Goal: Transaction & Acquisition: Purchase product/service

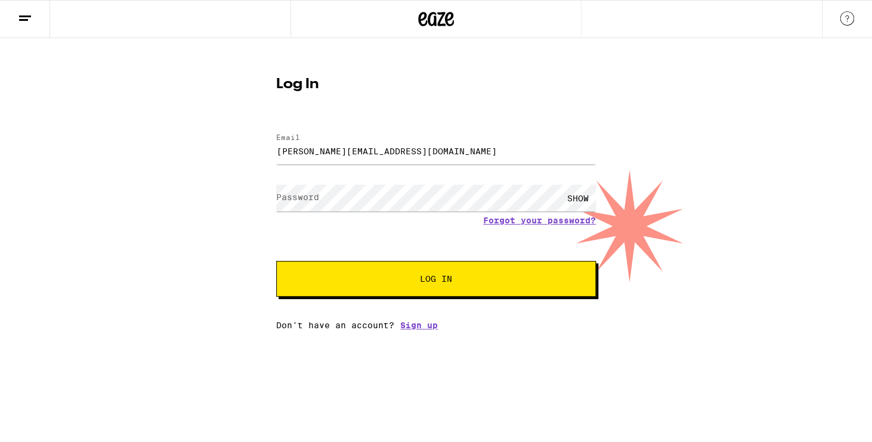
type input "[PERSON_NAME][EMAIL_ADDRESS][DOMAIN_NAME]"
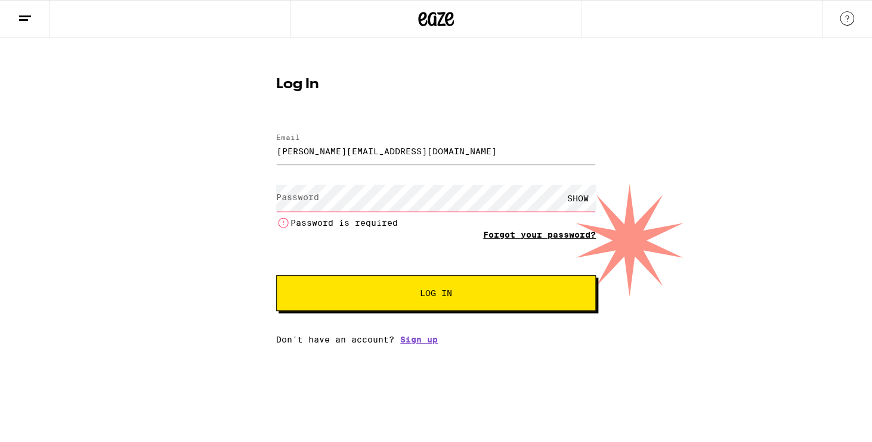
click at [542, 224] on form "Email Email [PERSON_NAME][EMAIL_ADDRESS][DOMAIN_NAME] Password Password SHOW Pa…" at bounding box center [436, 217] width 320 height 190
click at [569, 235] on link "Forgot your password?" at bounding box center [539, 235] width 113 height 10
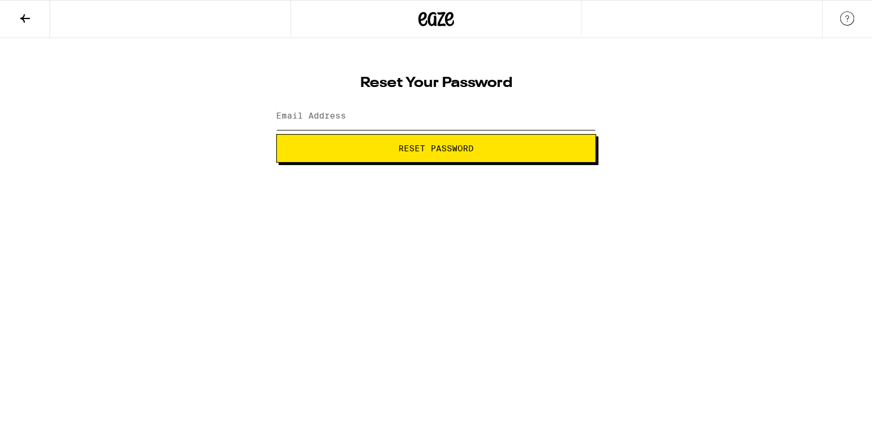
click at [376, 116] on input "Email Address" at bounding box center [436, 116] width 320 height 27
type input "[PERSON_NAME][EMAIL_ADDRESS][DOMAIN_NAME]"
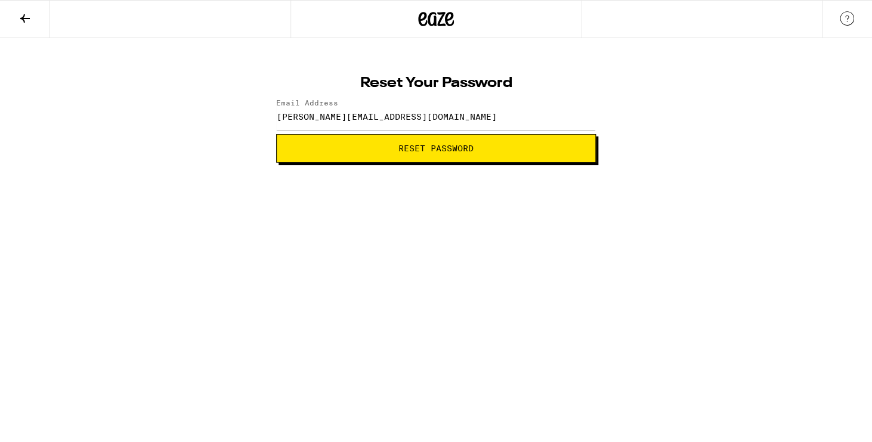
click at [344, 152] on span "Reset Password" at bounding box center [435, 148] width 299 height 8
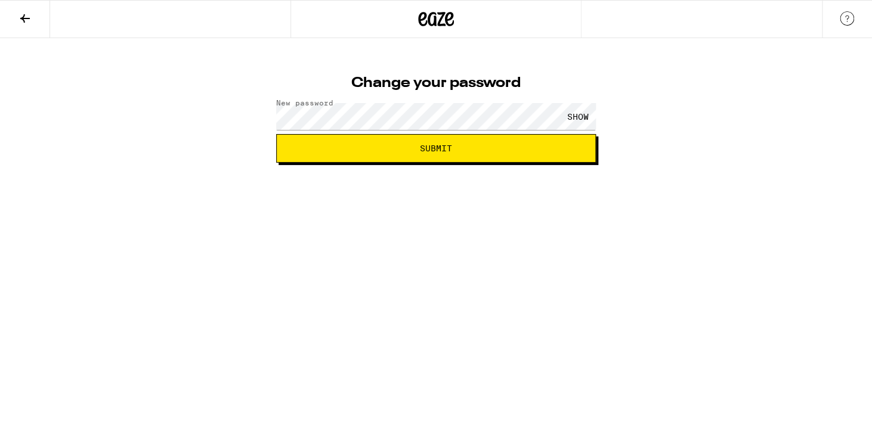
click at [582, 113] on div "SHOW" at bounding box center [578, 116] width 36 height 27
click at [476, 144] on span "Submit" at bounding box center [435, 148] width 299 height 8
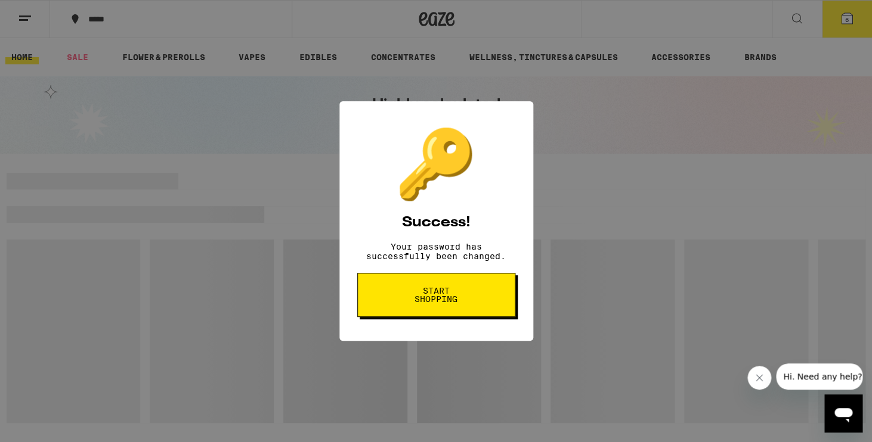
click at [439, 296] on span "Start shopping" at bounding box center [435, 295] width 61 height 17
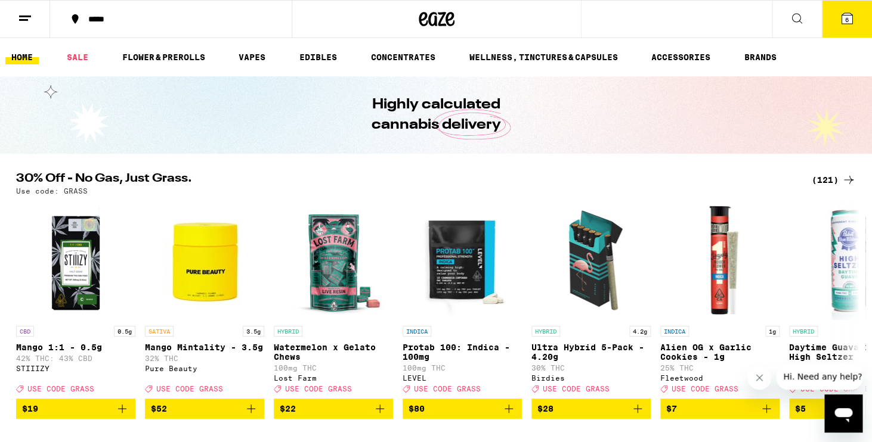
click at [843, 17] on icon at bounding box center [846, 18] width 11 height 11
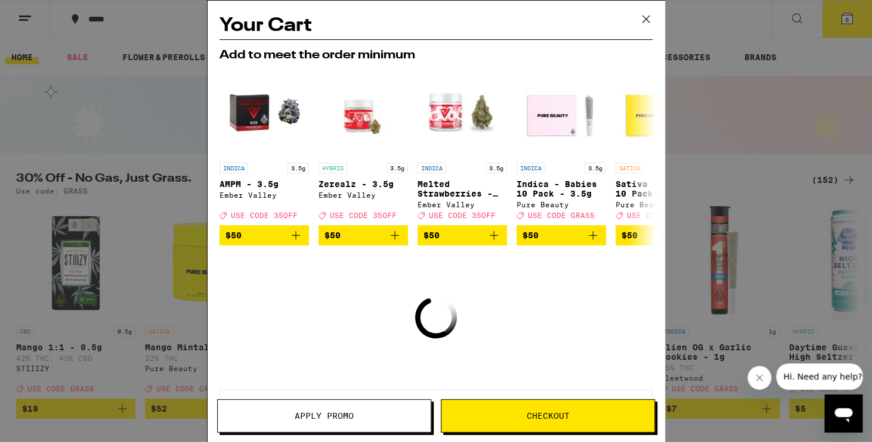
click at [654, 19] on icon at bounding box center [646, 19] width 18 height 18
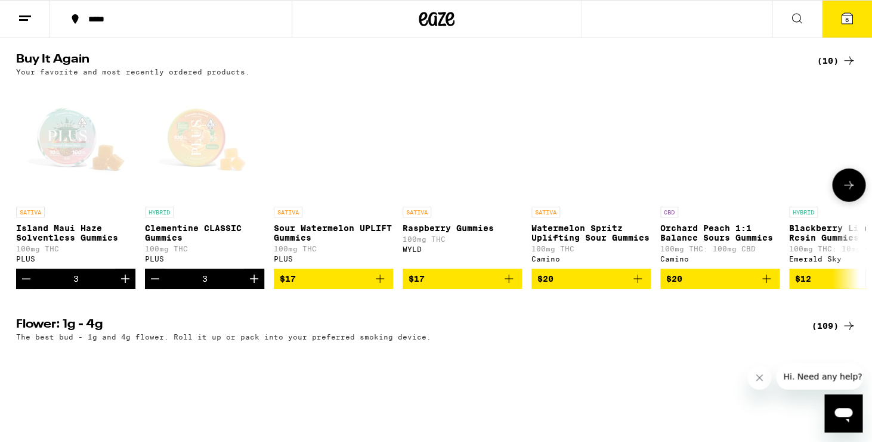
scroll to position [1219, 0]
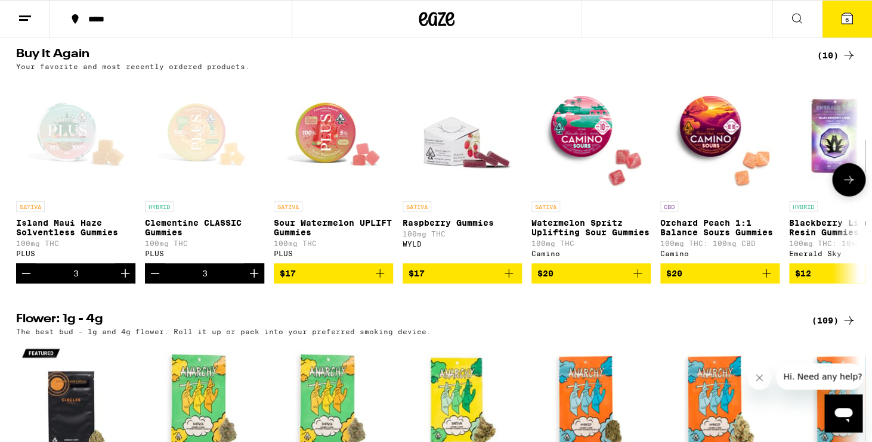
click at [156, 281] on icon "Decrement" at bounding box center [155, 273] width 14 height 14
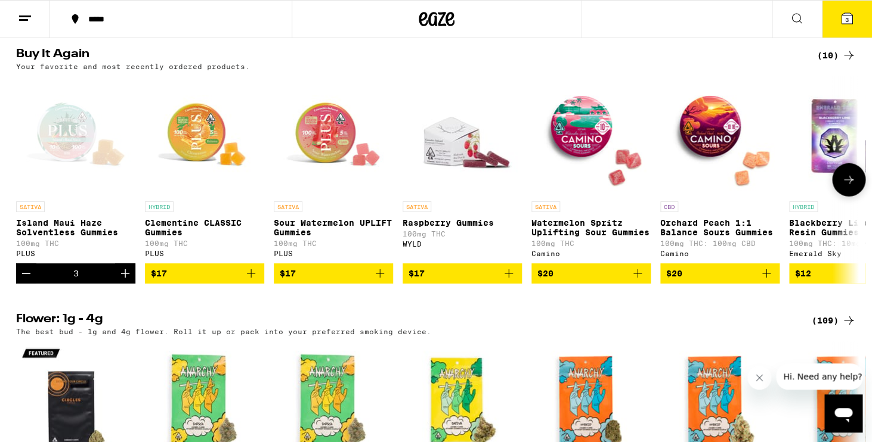
click at [32, 281] on icon "Decrement" at bounding box center [26, 273] width 14 height 14
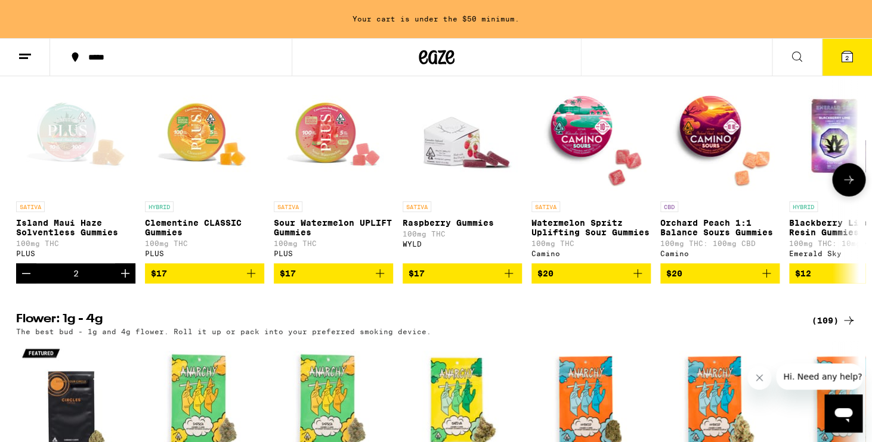
click at [32, 281] on icon "Decrement" at bounding box center [26, 273] width 14 height 14
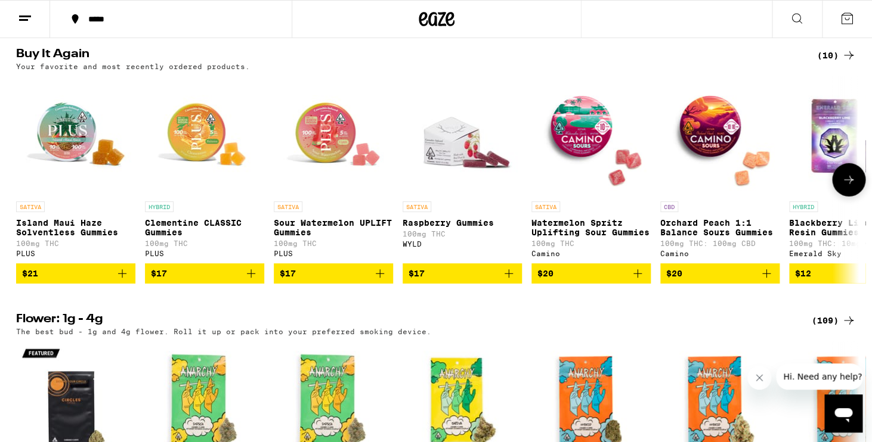
click at [32, 278] on span "$21" at bounding box center [30, 274] width 16 height 10
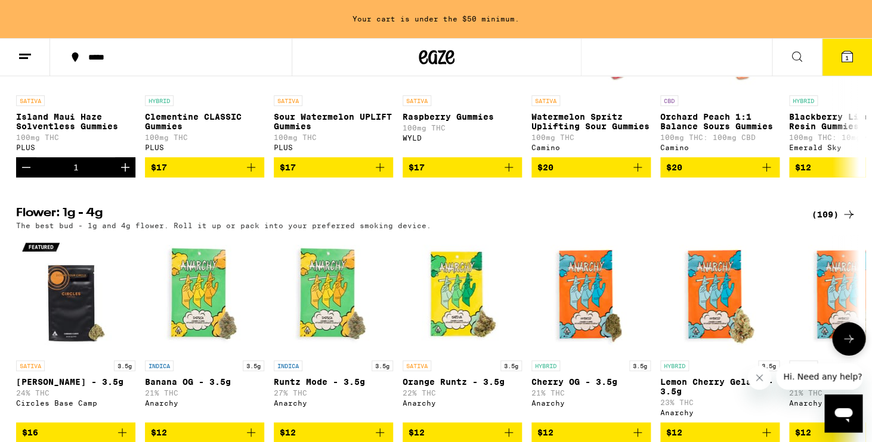
scroll to position [1348, 0]
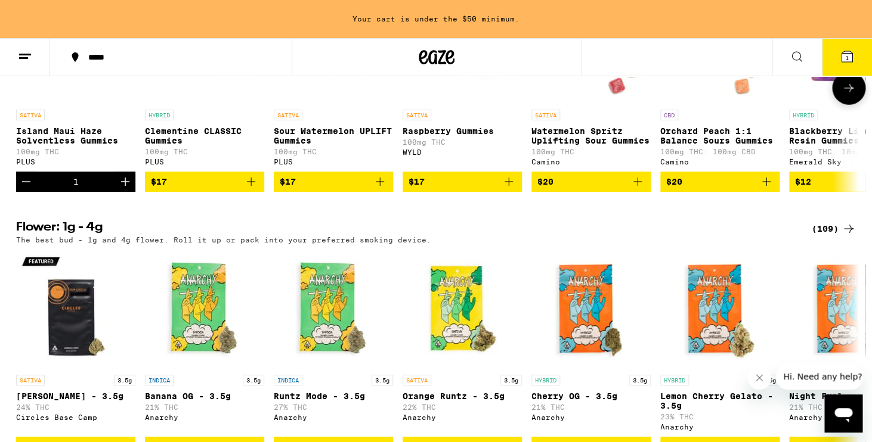
click at [26, 189] on icon "Decrement" at bounding box center [26, 182] width 14 height 14
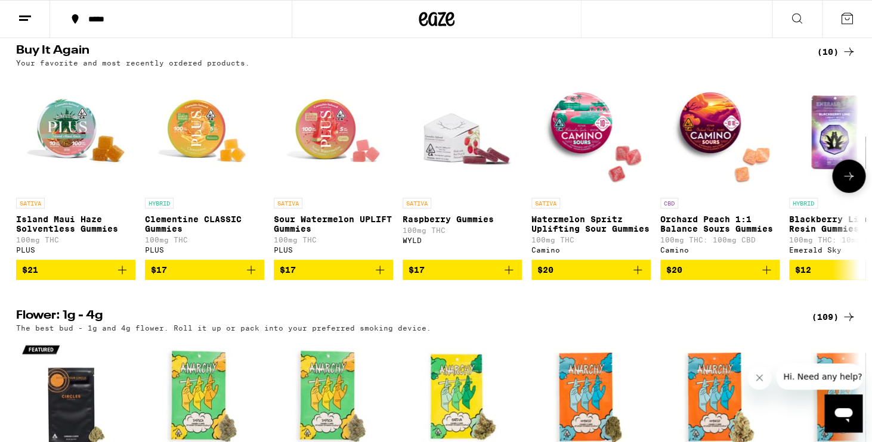
scroll to position [1226, 0]
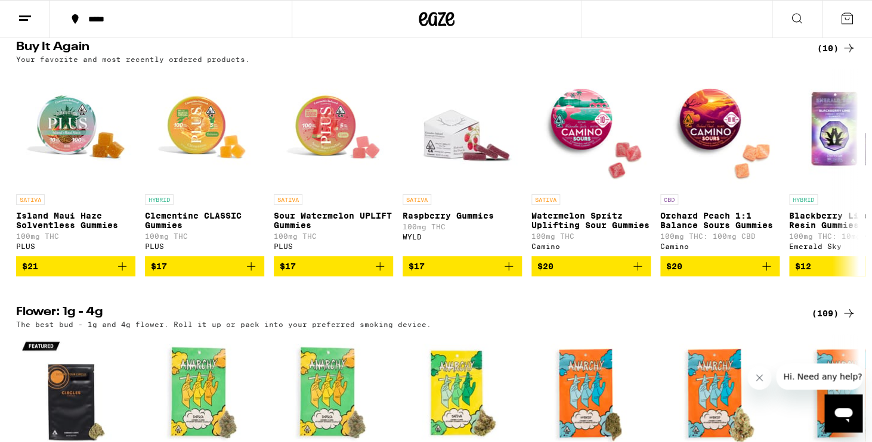
click at [848, 15] on icon at bounding box center [846, 18] width 11 height 11
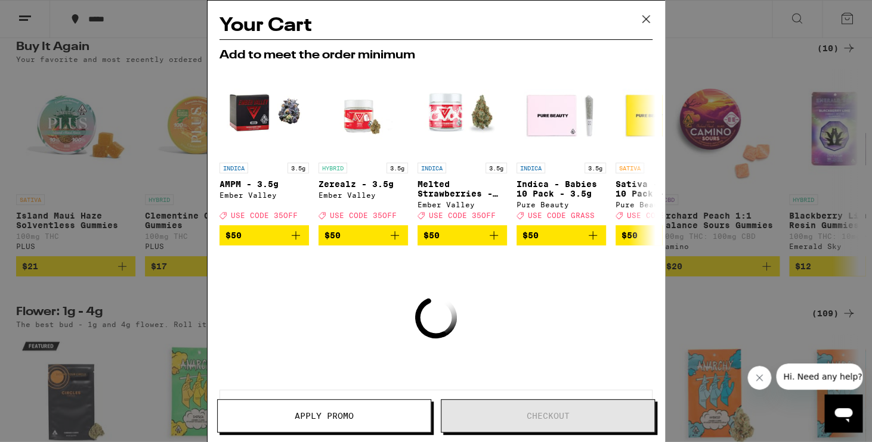
click at [642, 16] on icon at bounding box center [646, 19] width 18 height 18
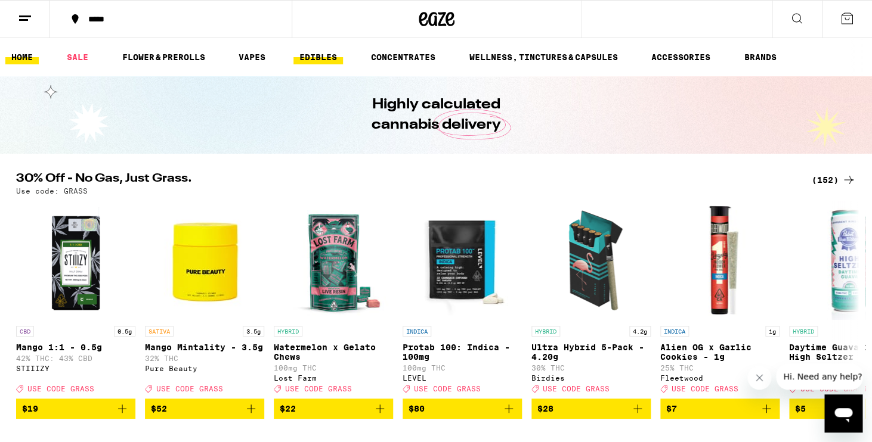
click at [318, 59] on link "EDIBLES" at bounding box center [317, 57] width 49 height 14
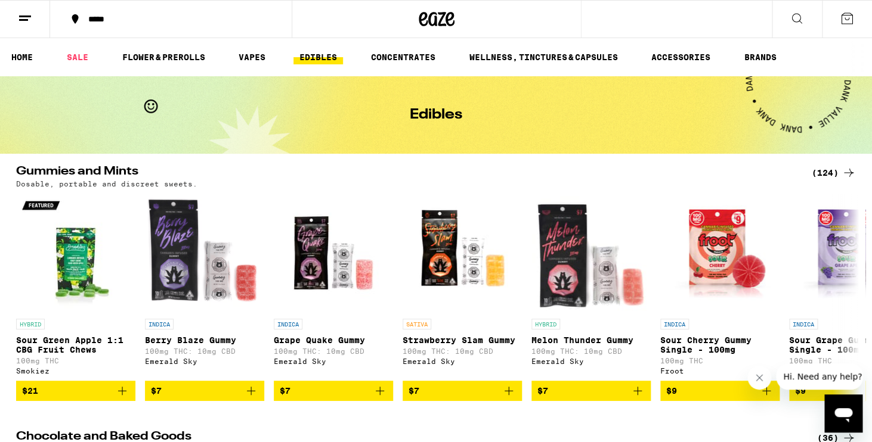
click at [824, 167] on div "(124)" at bounding box center [833, 173] width 44 height 14
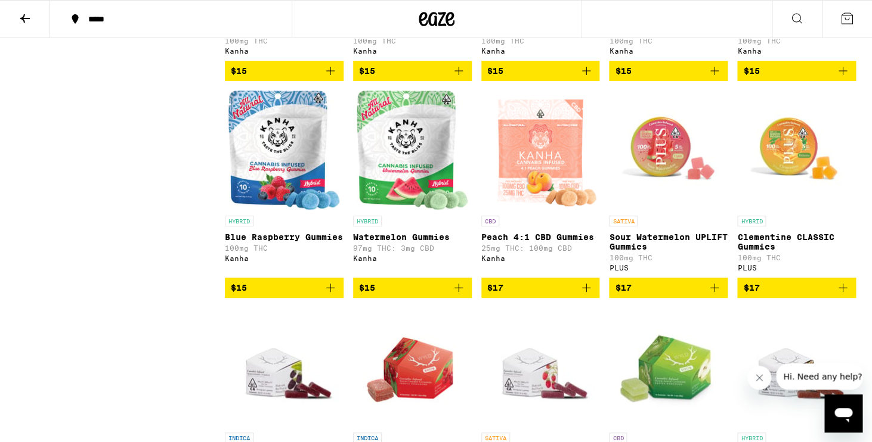
scroll to position [1833, 0]
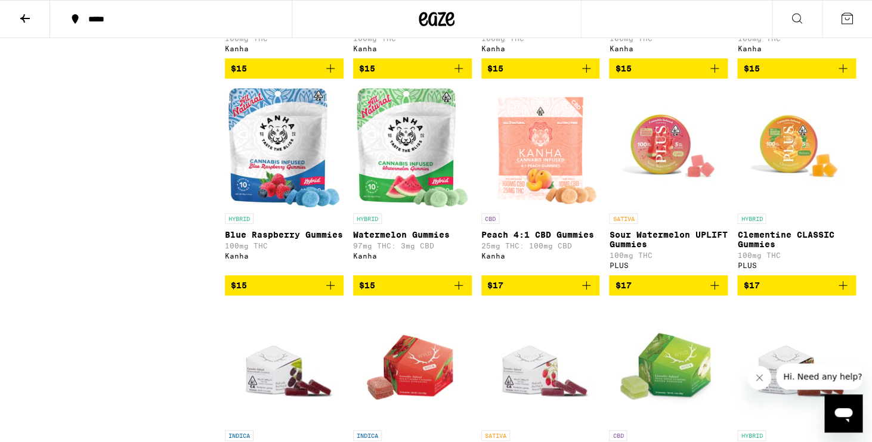
click at [719, 293] on icon "Add to bag" at bounding box center [714, 285] width 14 height 14
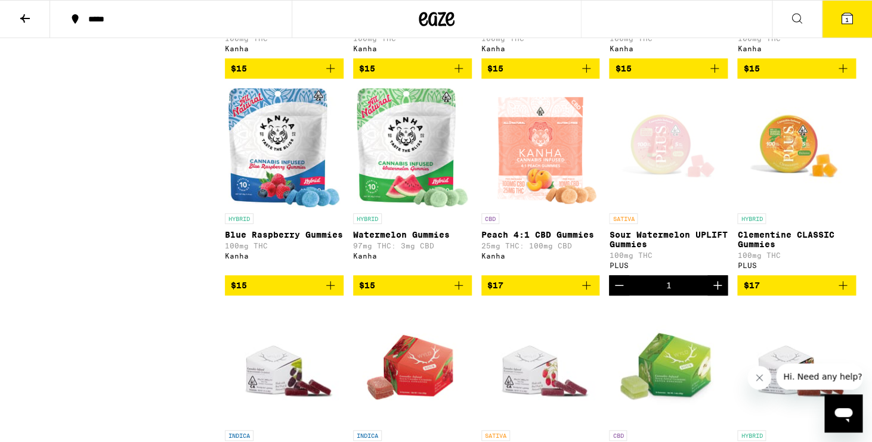
click at [719, 293] on icon "Increment" at bounding box center [717, 285] width 14 height 14
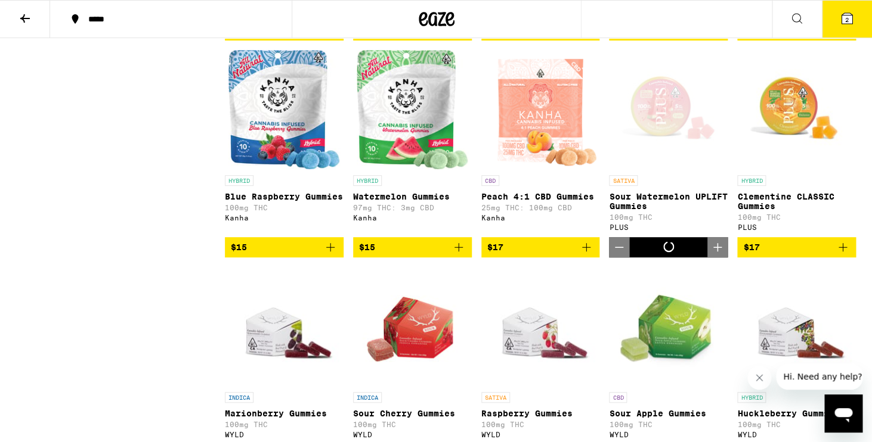
click at [719, 255] on icon "Increment" at bounding box center [717, 247] width 14 height 14
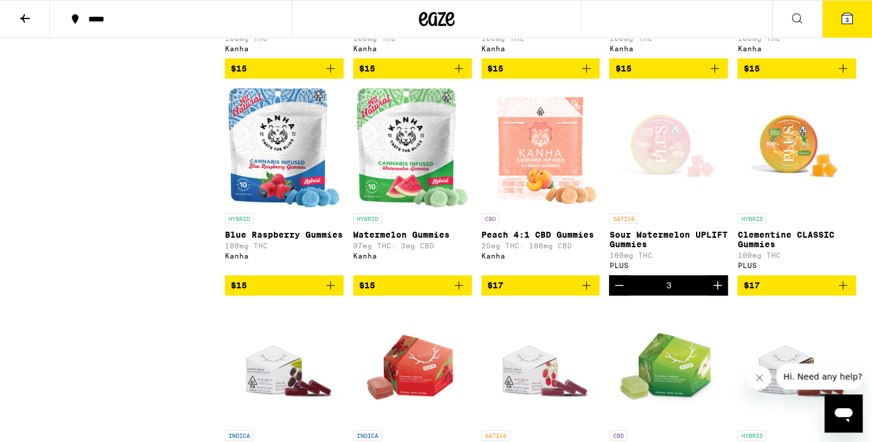
click at [847, 293] on icon "Add to bag" at bounding box center [842, 285] width 14 height 14
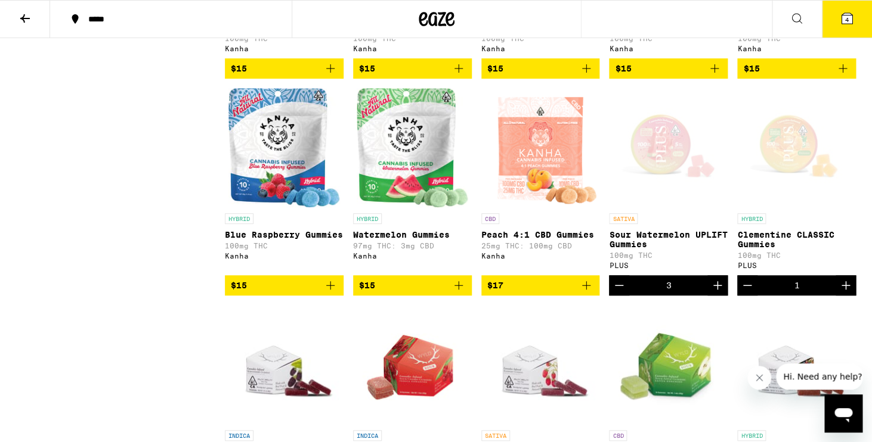
click at [847, 293] on icon "Increment" at bounding box center [845, 285] width 14 height 14
click at [863, 15] on button "6" at bounding box center [846, 19] width 50 height 37
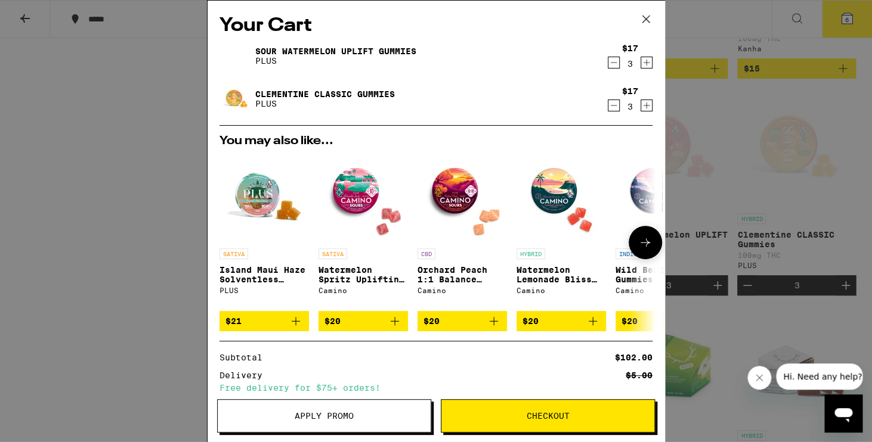
scroll to position [128, 0]
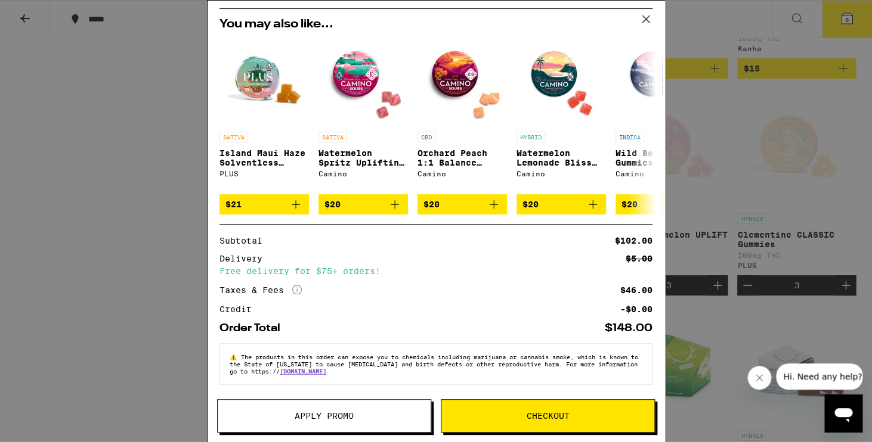
click at [299, 290] on icon at bounding box center [297, 290] width 10 height 10
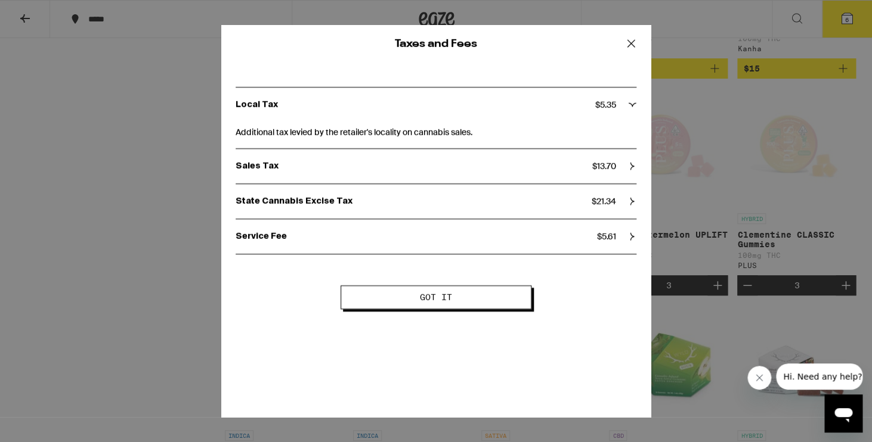
click at [621, 203] on div "State Cannabis Excise Tax $ 21.34" at bounding box center [435, 201] width 401 height 11
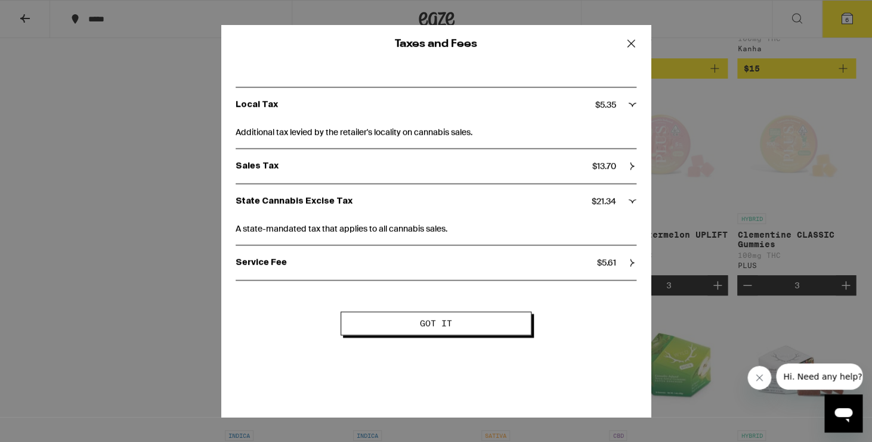
click at [621, 203] on div "State Cannabis Excise Tax $ 21.34" at bounding box center [435, 201] width 401 height 11
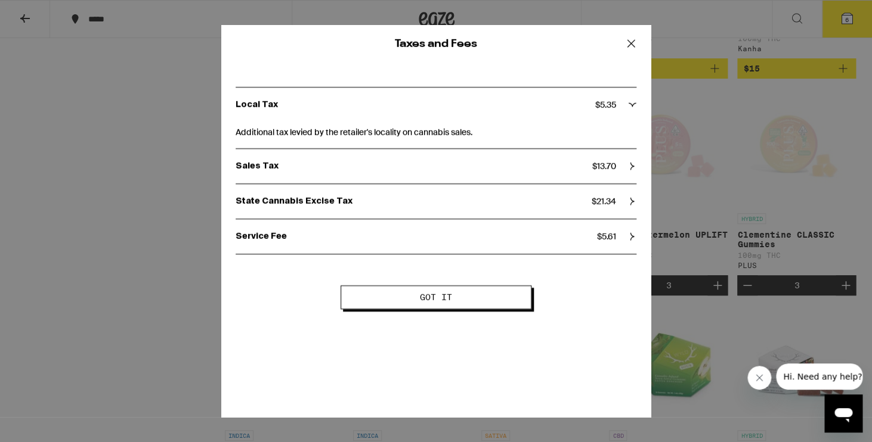
click at [628, 50] on icon at bounding box center [631, 44] width 18 height 18
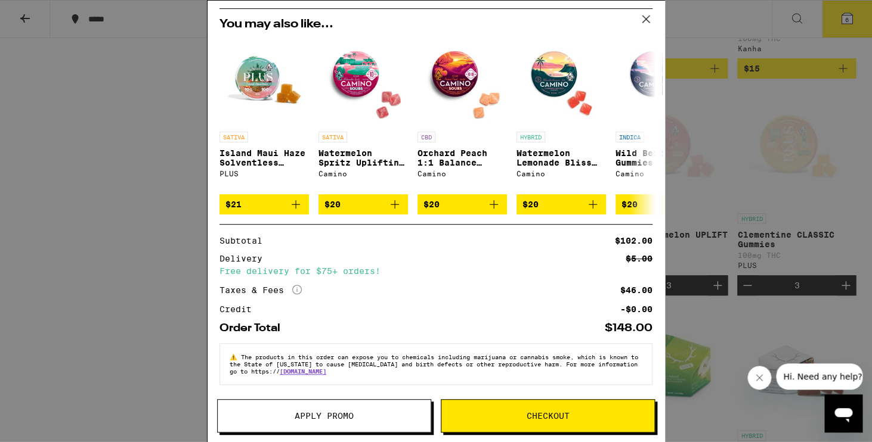
click at [459, 416] on span "Checkout" at bounding box center [547, 416] width 213 height 8
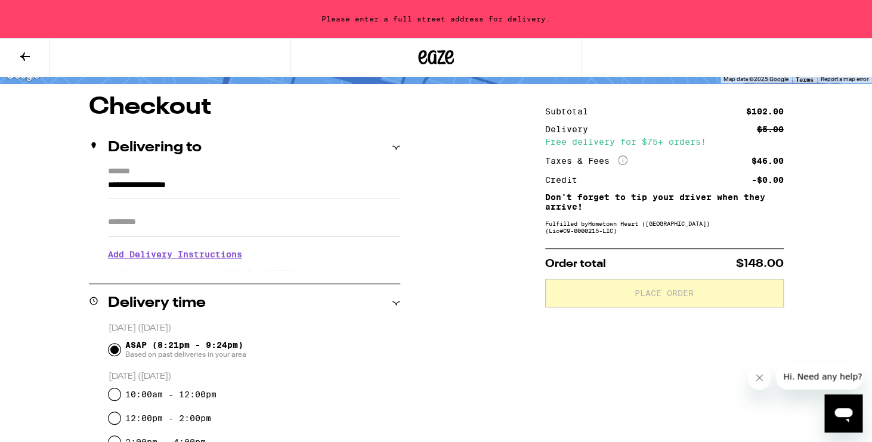
scroll to position [105, 0]
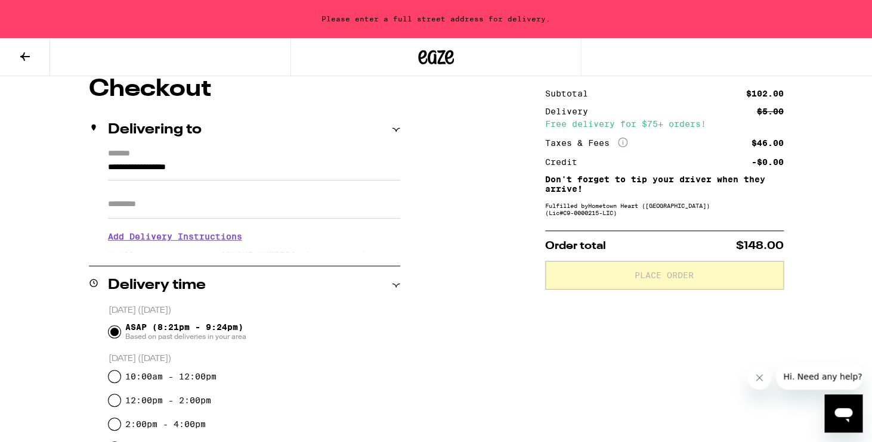
click at [243, 175] on input "**********" at bounding box center [254, 170] width 292 height 20
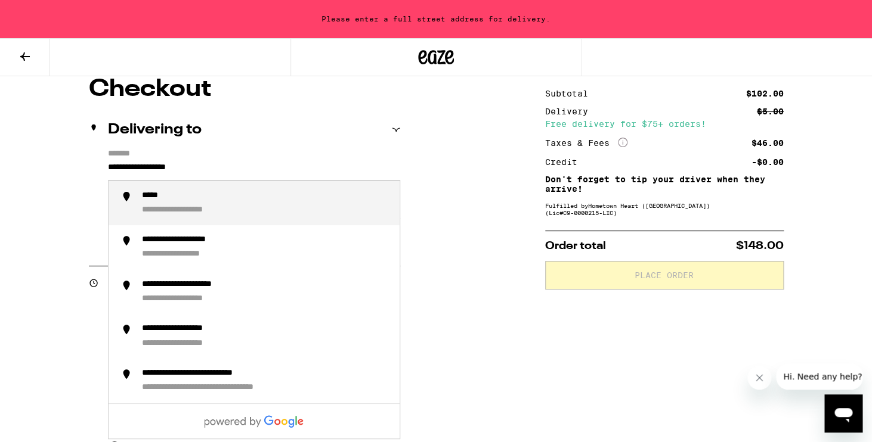
click at [243, 175] on input "**********" at bounding box center [254, 170] width 292 height 20
click at [221, 199] on div "**********" at bounding box center [193, 196] width 103 height 11
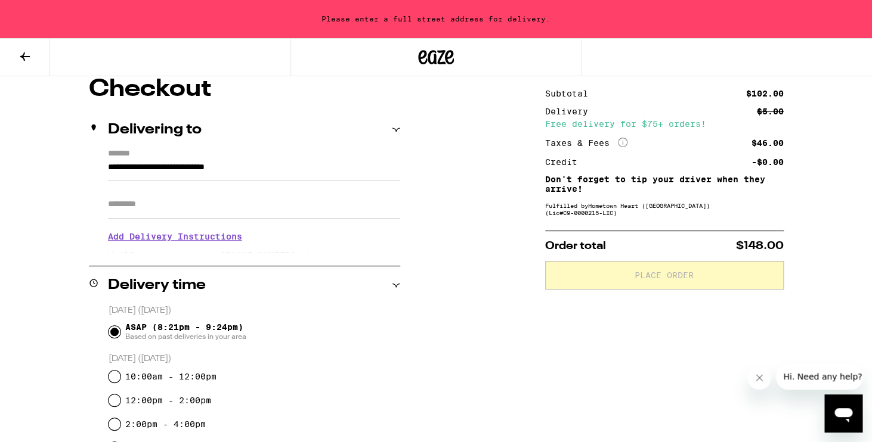
type input "**********"
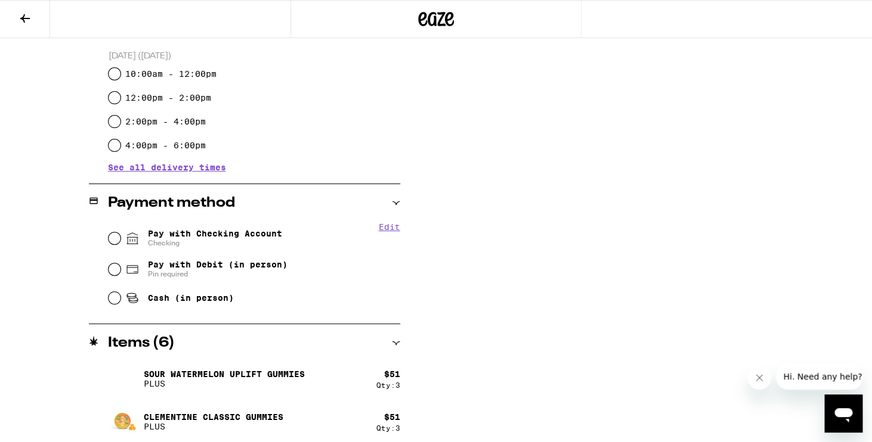
scroll to position [376, 0]
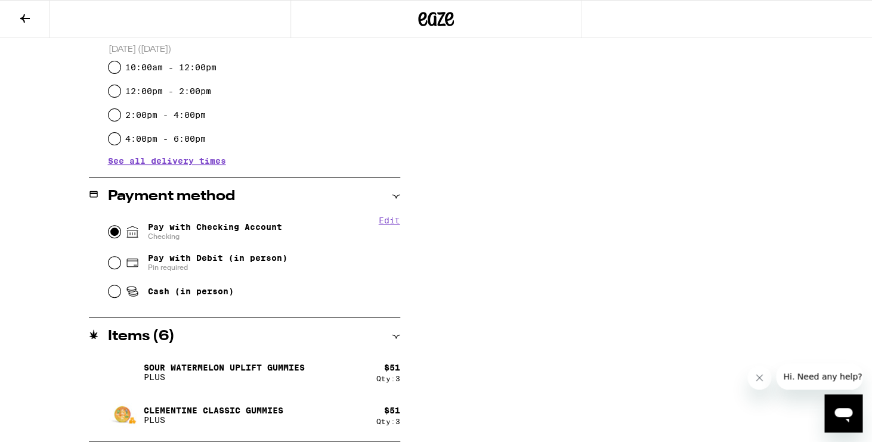
click at [118, 232] on input "Pay with Checking Account Checking" at bounding box center [114, 232] width 12 height 12
radio input "true"
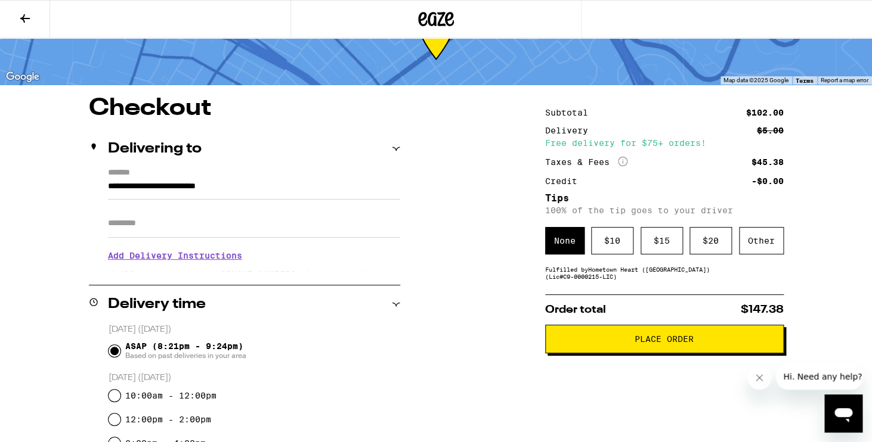
scroll to position [48, 0]
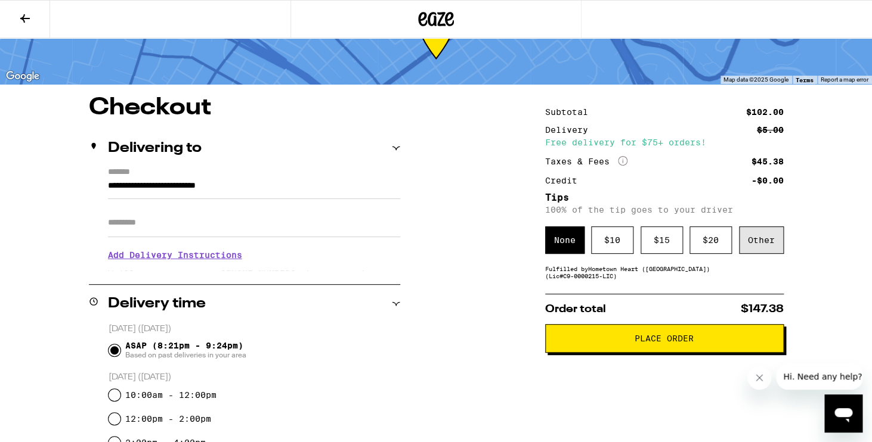
click at [754, 238] on div "Other" at bounding box center [761, 240] width 45 height 27
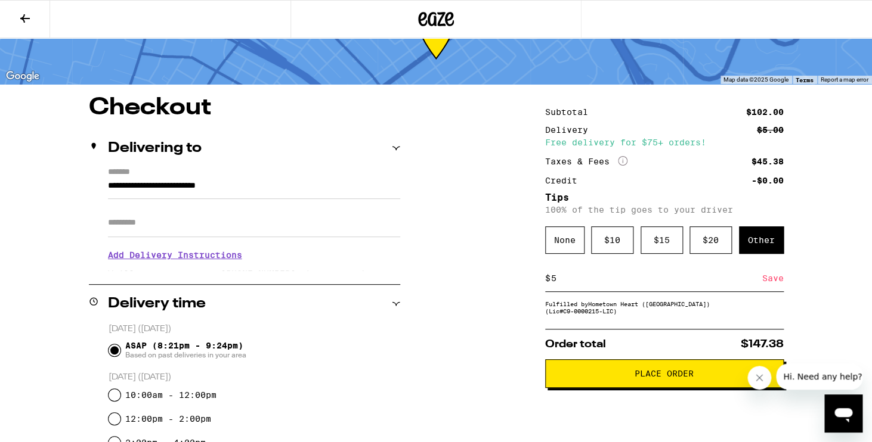
type input "5"
click at [779, 283] on div "Save" at bounding box center [772, 278] width 21 height 26
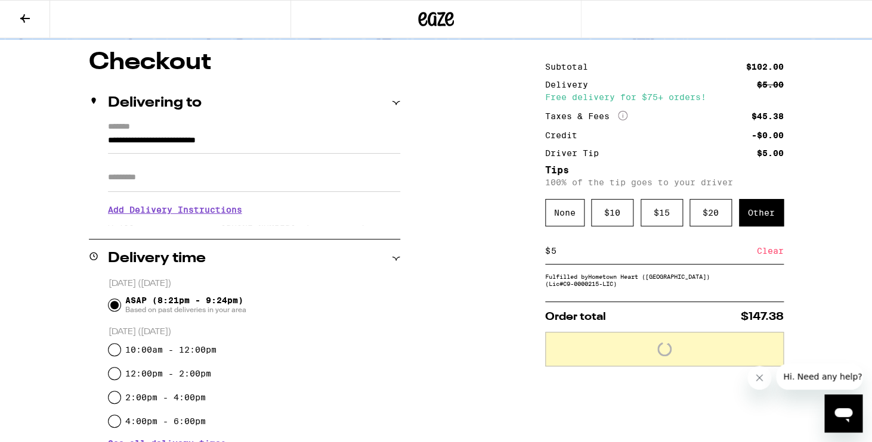
scroll to position [95, 0]
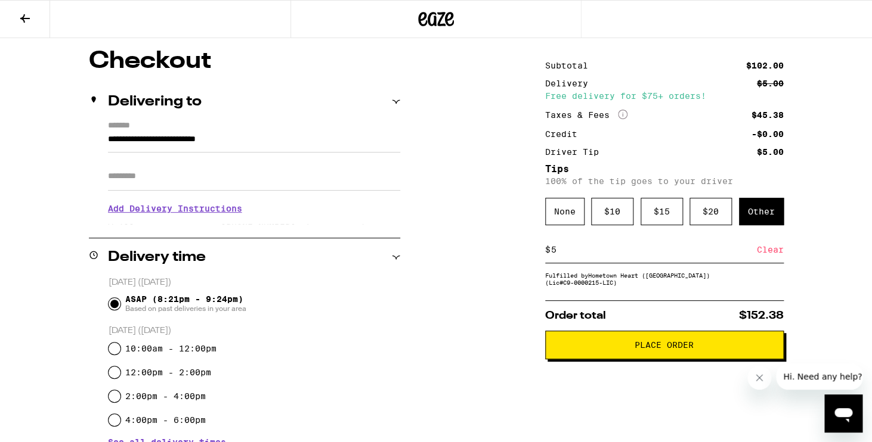
click at [620, 348] on button "Place Order" at bounding box center [664, 345] width 238 height 29
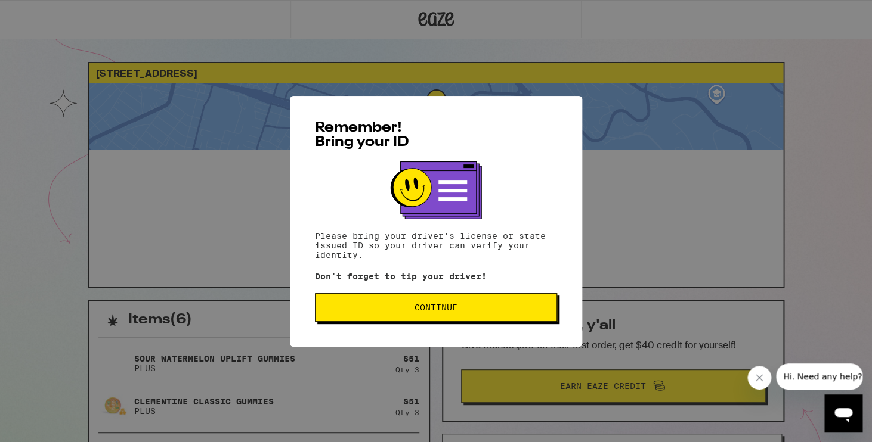
click at [461, 308] on span "Continue" at bounding box center [436, 307] width 222 height 8
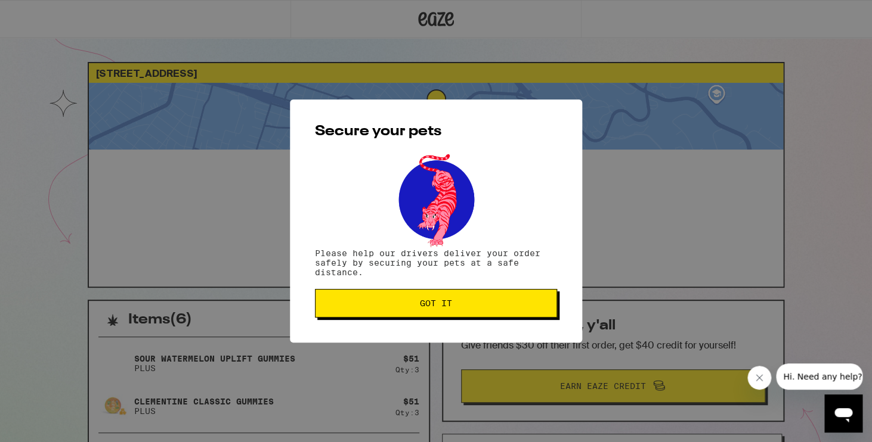
click at [461, 308] on span "Got it" at bounding box center [436, 303] width 222 height 8
